Goal: Transaction & Acquisition: Purchase product/service

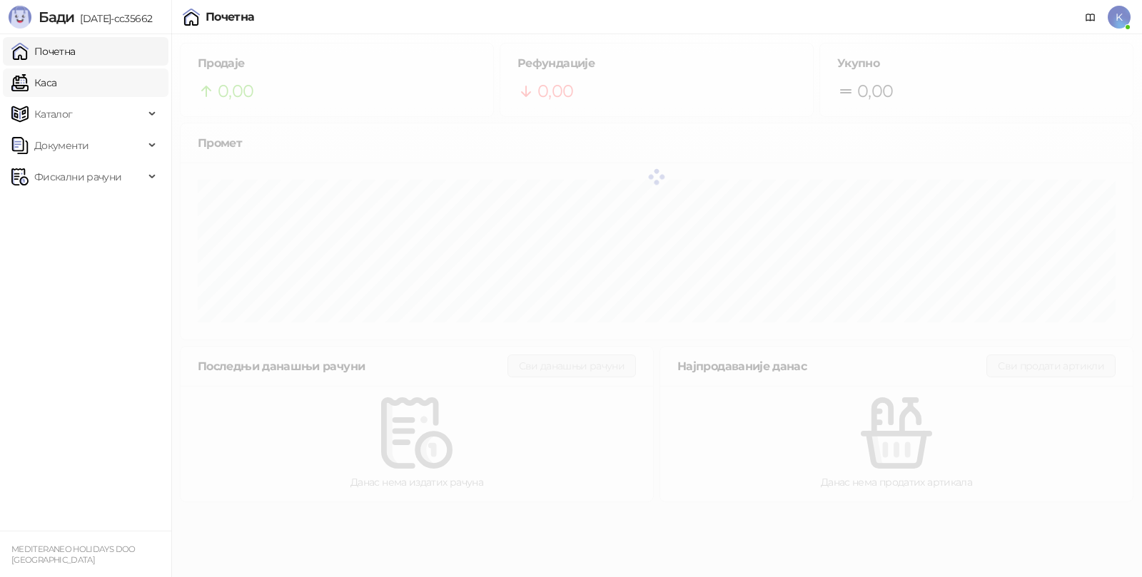
click at [56, 81] on link "Каса" at bounding box center [33, 83] width 45 height 29
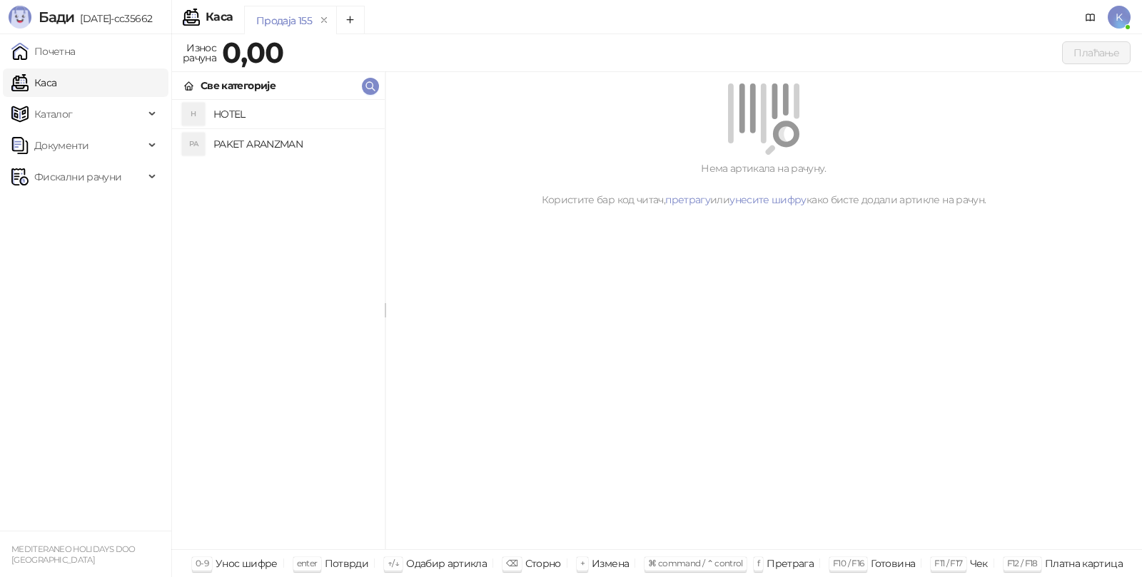
click at [246, 140] on h4 "PAKET ARANZMAN" at bounding box center [293, 144] width 160 height 23
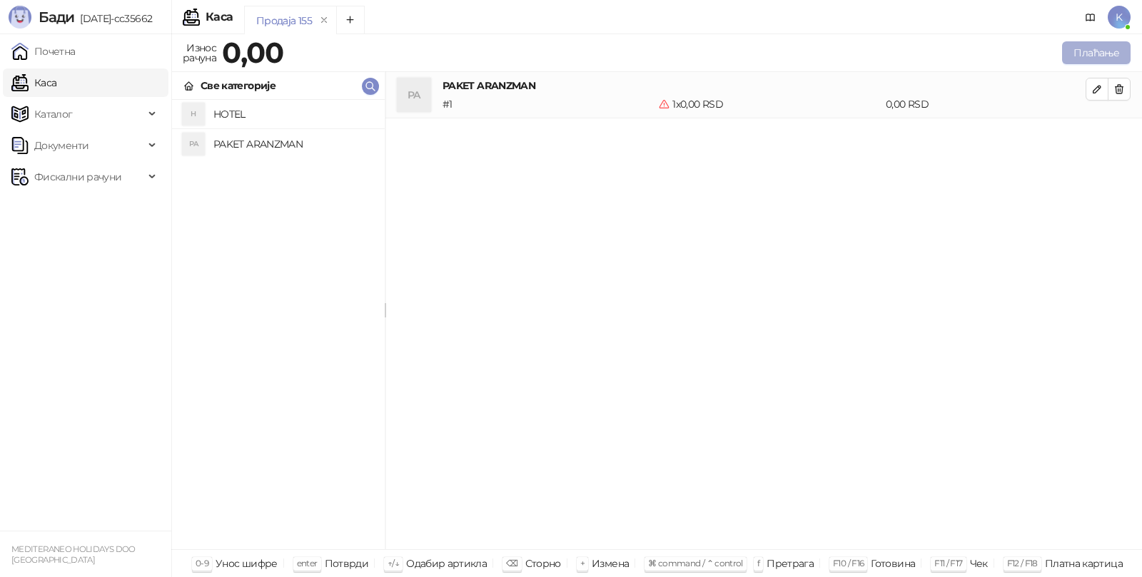
click at [1093, 46] on button "Плаћање" at bounding box center [1096, 52] width 69 height 23
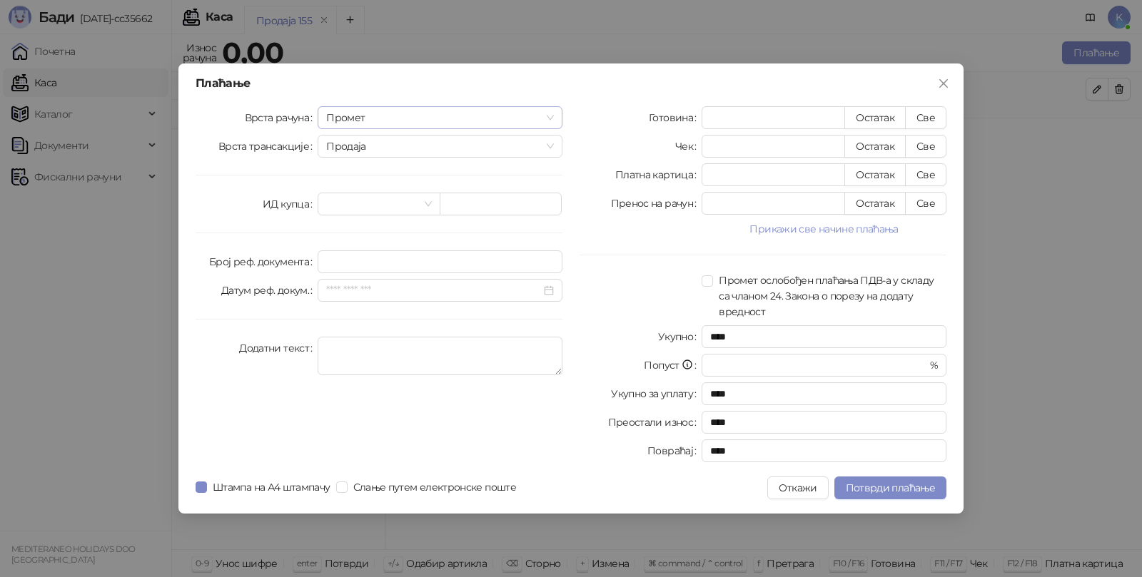
click at [398, 120] on span "Промет" at bounding box center [440, 117] width 228 height 21
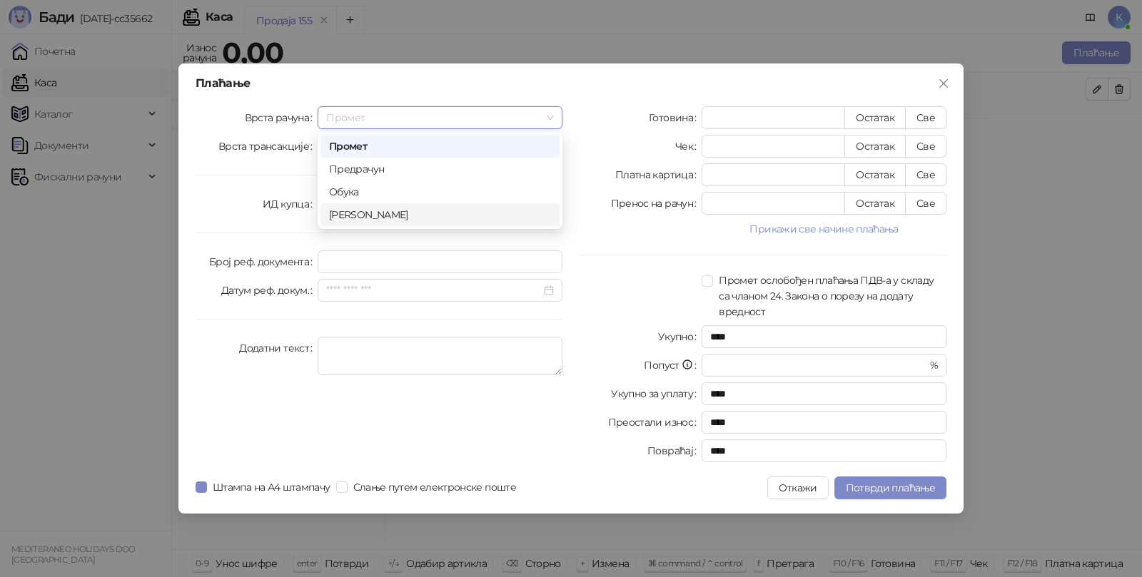
click at [375, 211] on div "[PERSON_NAME]" at bounding box center [440, 215] width 222 height 16
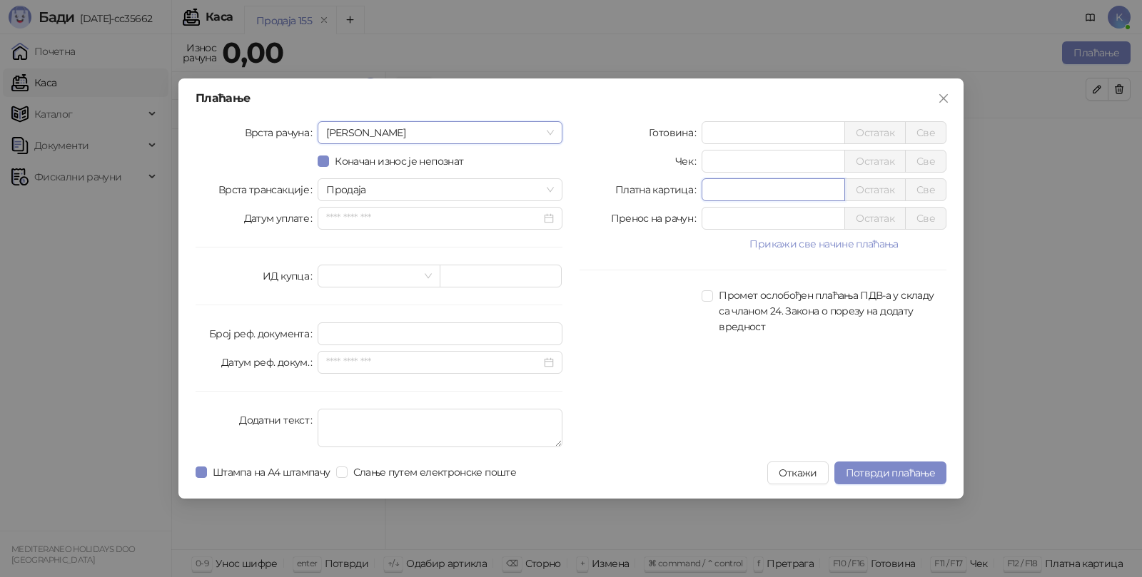
click at [726, 183] on input "*" at bounding box center [773, 189] width 142 height 21
type input "******"
click at [422, 418] on textarea "Додатни текст" at bounding box center [440, 428] width 245 height 39
type textarea "*********"
click at [886, 472] on span "Потврди плаћање" at bounding box center [890, 473] width 89 height 13
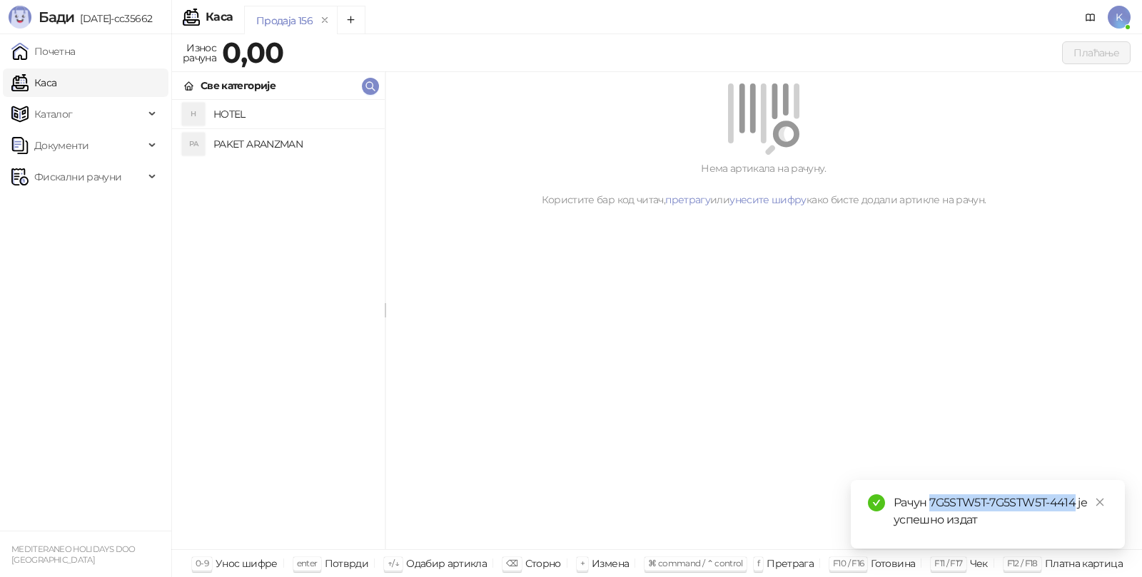
drag, startPoint x: 930, startPoint y: 500, endPoint x: 1074, endPoint y: 503, distance: 144.2
click at [1074, 503] on div "Рачун 7G5STW5T-7G5STW5T-4414 је успешно издат" at bounding box center [1001, 512] width 214 height 34
copy div "7G5STW5T-7G5STW5T-4414"
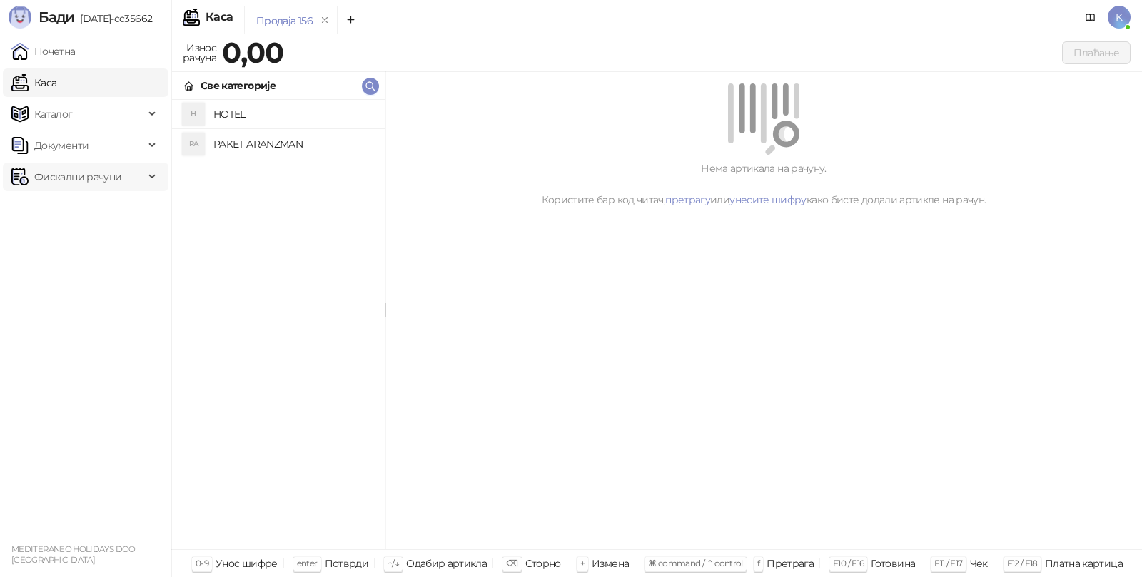
click at [65, 163] on span "Фискални рачуни" at bounding box center [77, 177] width 87 height 29
click at [78, 206] on link "Издати рачуни" at bounding box center [65, 208] width 96 height 29
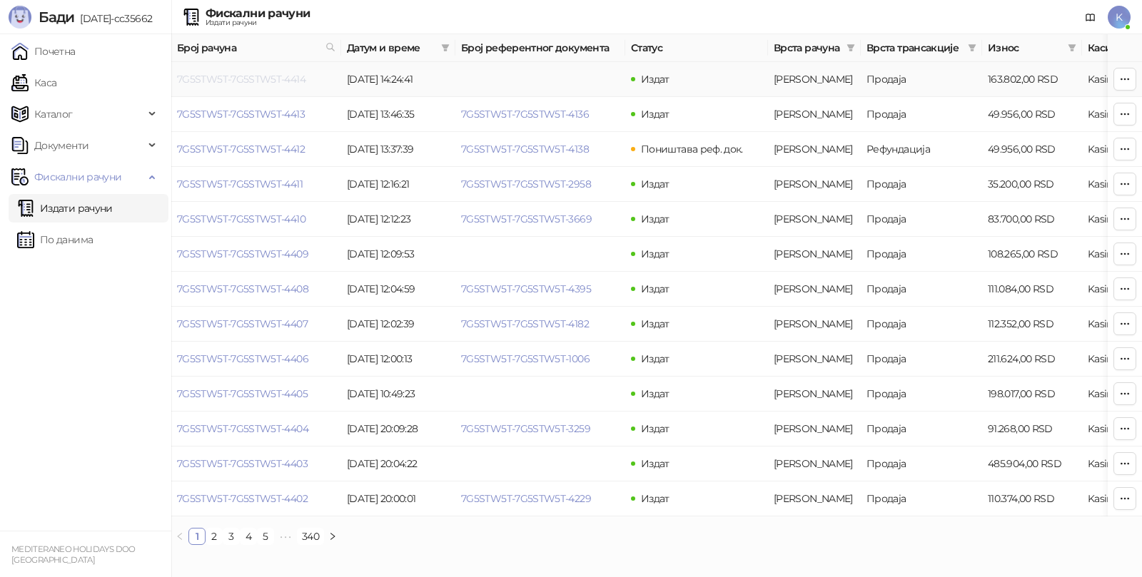
click at [238, 81] on link "7G5STW5T-7G5STW5T-4414" at bounding box center [241, 79] width 128 height 13
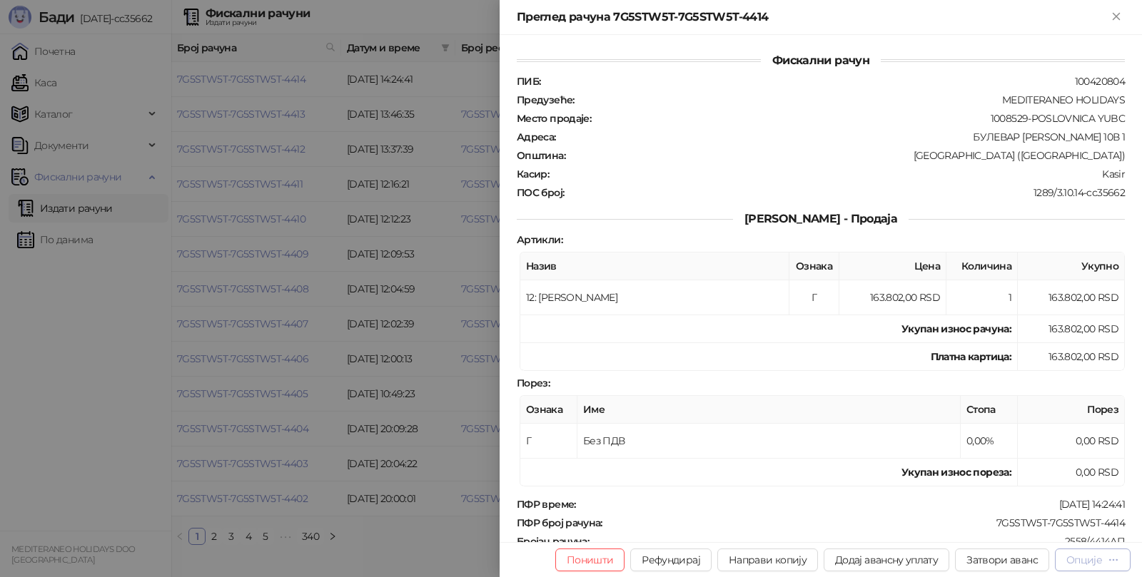
click at [1086, 557] on div "Опције" at bounding box center [1084, 560] width 36 height 13
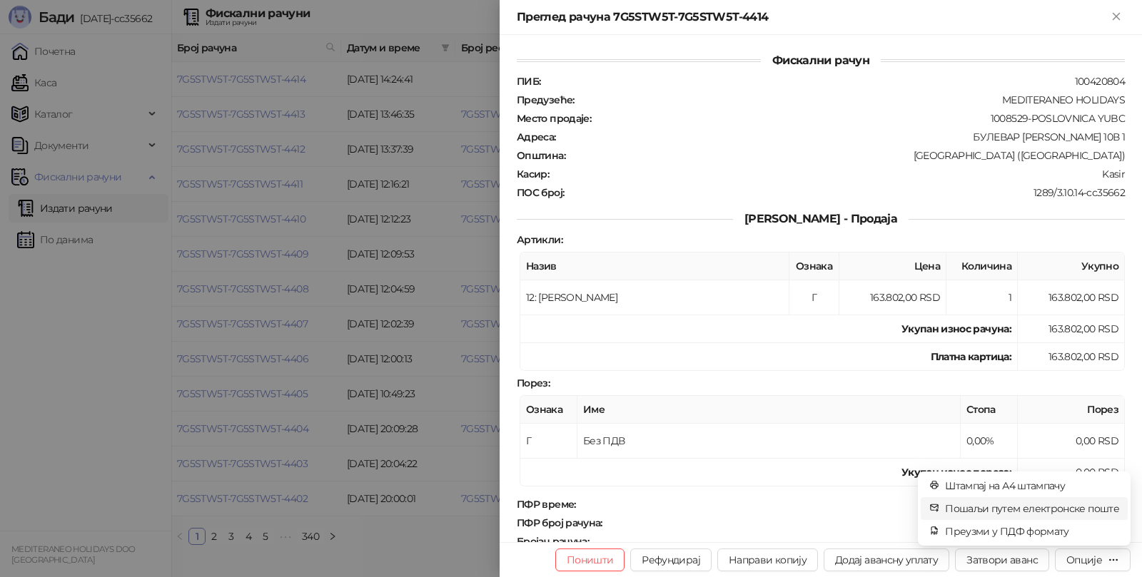
click at [1031, 504] on span "Пошаљи путем електронске поште" at bounding box center [1032, 509] width 174 height 16
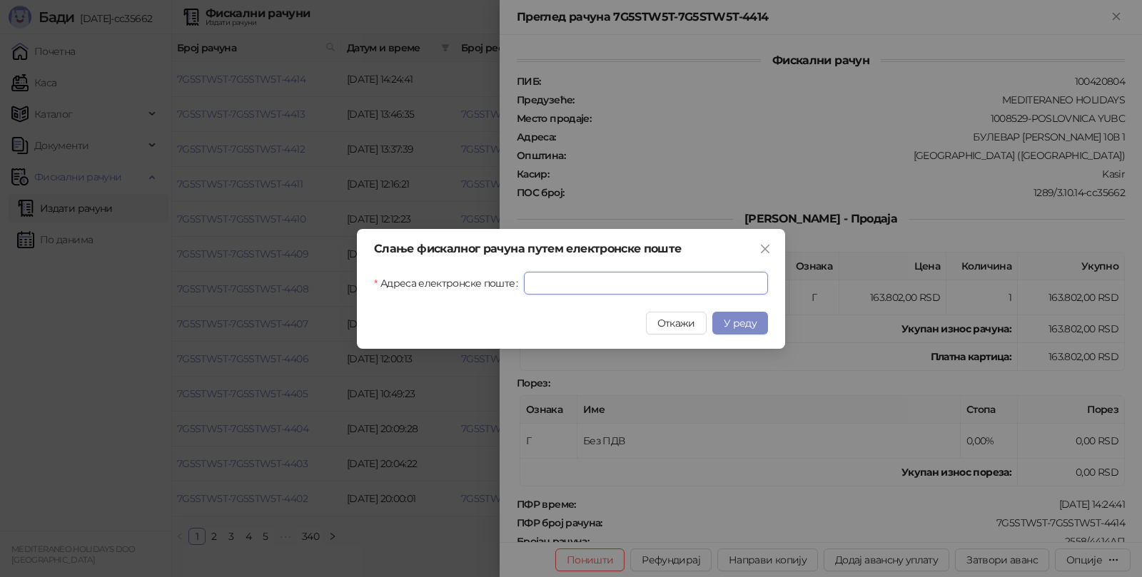
click at [695, 287] on input "Адреса електронске поште" at bounding box center [646, 283] width 244 height 23
paste input "**********"
click at [732, 323] on span "У реду" at bounding box center [740, 323] width 33 height 13
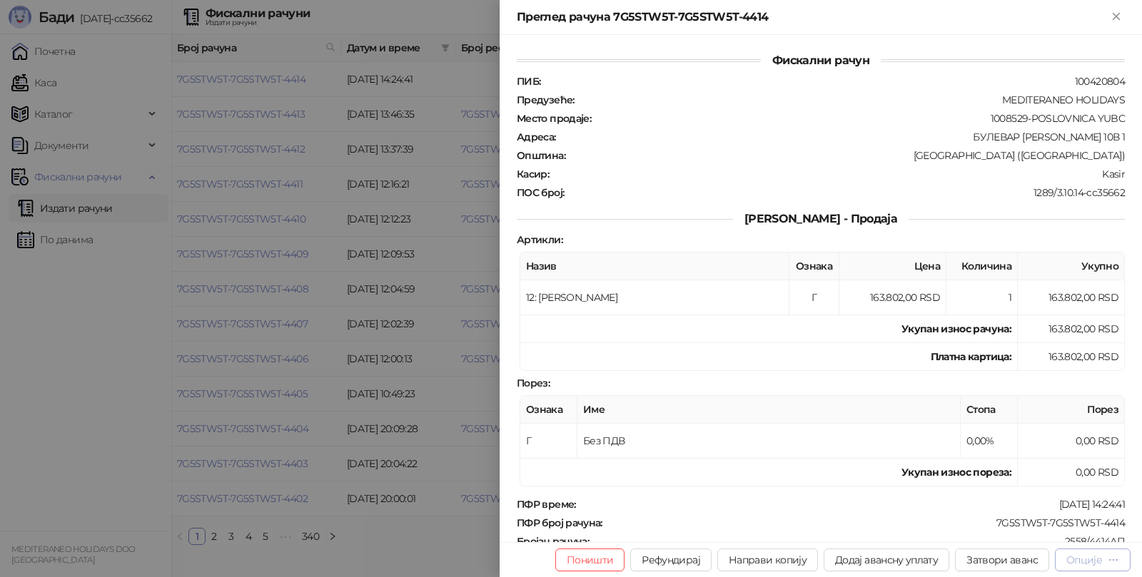
click at [1092, 559] on div "Опције" at bounding box center [1084, 560] width 36 height 13
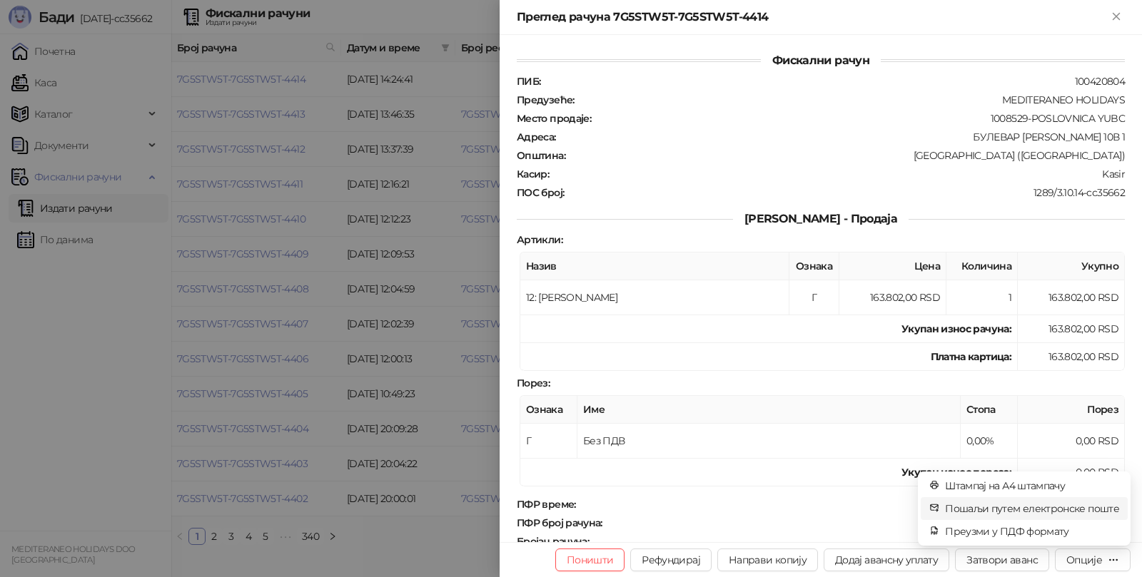
click at [1051, 507] on span "Пошаљи путем електронске поште" at bounding box center [1032, 509] width 174 height 16
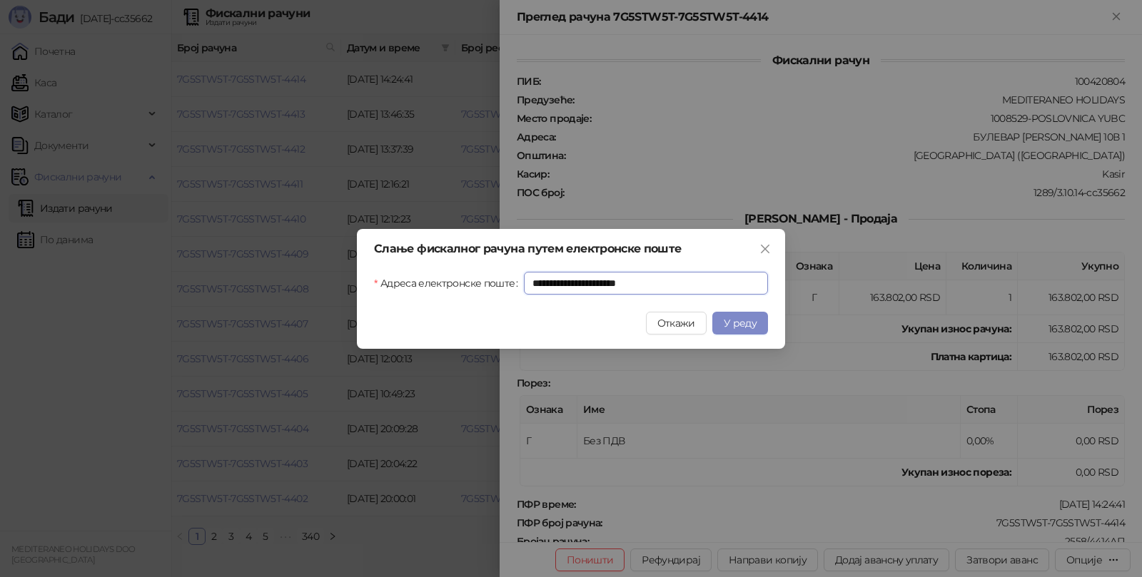
drag, startPoint x: 530, startPoint y: 276, endPoint x: 343, endPoint y: 276, distance: 186.3
click at [343, 276] on div "**********" at bounding box center [571, 288] width 1142 height 577
paste input "text"
type input "**********"
click at [747, 325] on span "У реду" at bounding box center [740, 323] width 33 height 13
